Goal: Navigation & Orientation: Find specific page/section

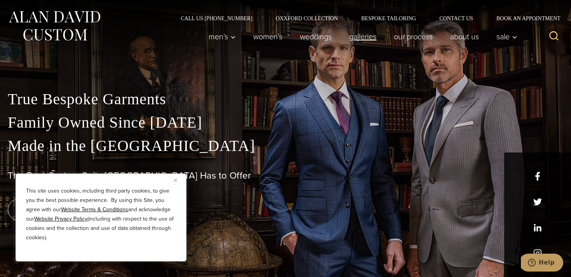
click at [357, 36] on link "Galleries" at bounding box center [363, 37] width 45 height 16
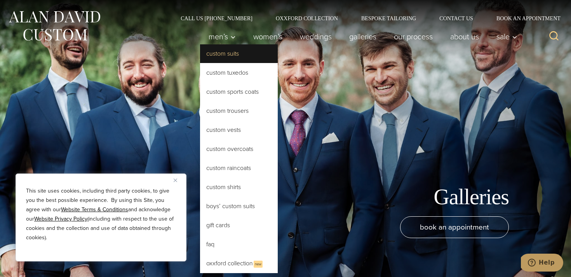
click at [224, 52] on link "Custom Suits" at bounding box center [239, 53] width 78 height 19
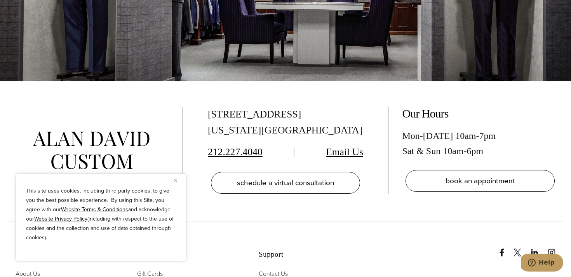
scroll to position [4320, 0]
